Goal: Transaction & Acquisition: Purchase product/service

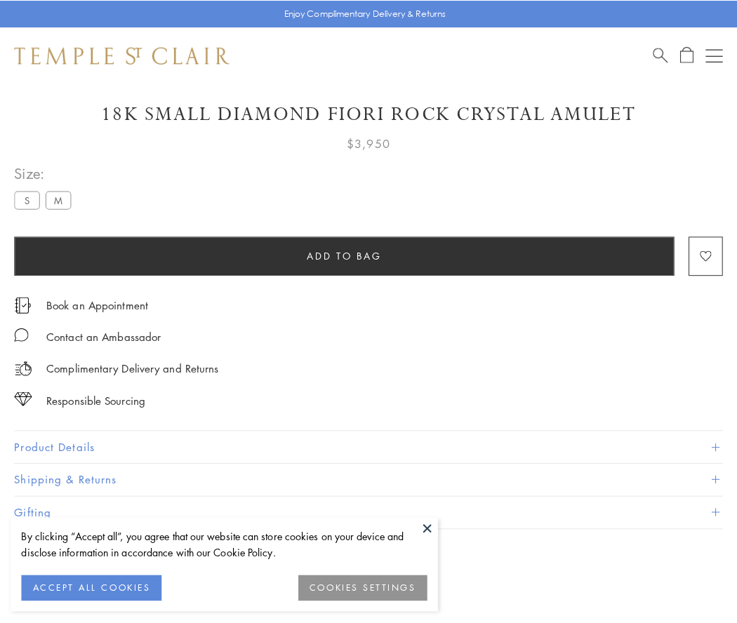
scroll to position [29, 0]
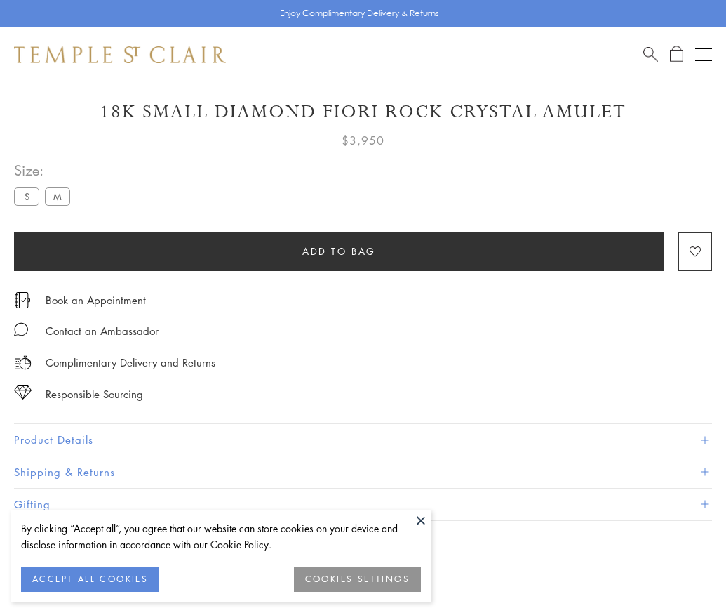
click at [339, 251] on span "Add to bag" at bounding box center [340, 251] width 74 height 15
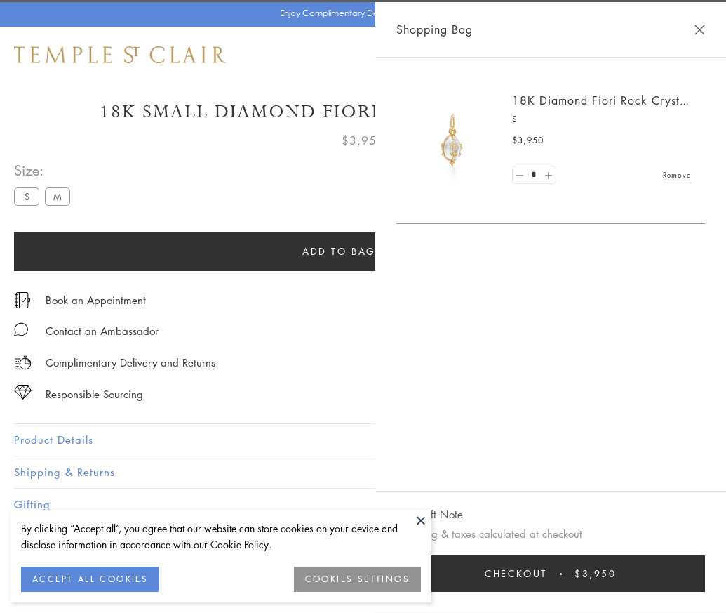
click at [682, 584] on button "Checkout $3,950" at bounding box center [551, 573] width 309 height 37
